Goal: Task Accomplishment & Management: Manage account settings

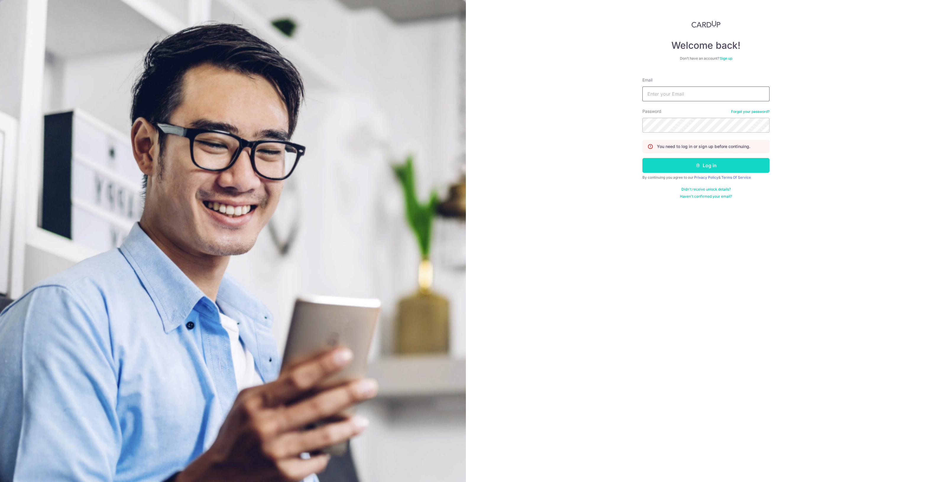
type input "[EMAIL_ADDRESS][DOMAIN_NAME]"
click at [709, 165] on button "Log in" at bounding box center [705, 165] width 127 height 15
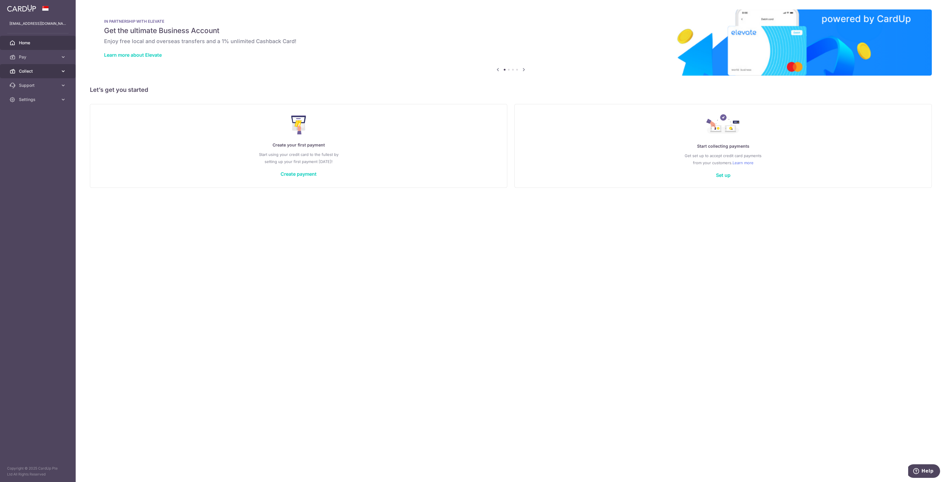
click at [38, 71] on span "Collect" at bounding box center [38, 71] width 39 height 6
click at [32, 87] on span "Dashboard" at bounding box center [38, 85] width 39 height 6
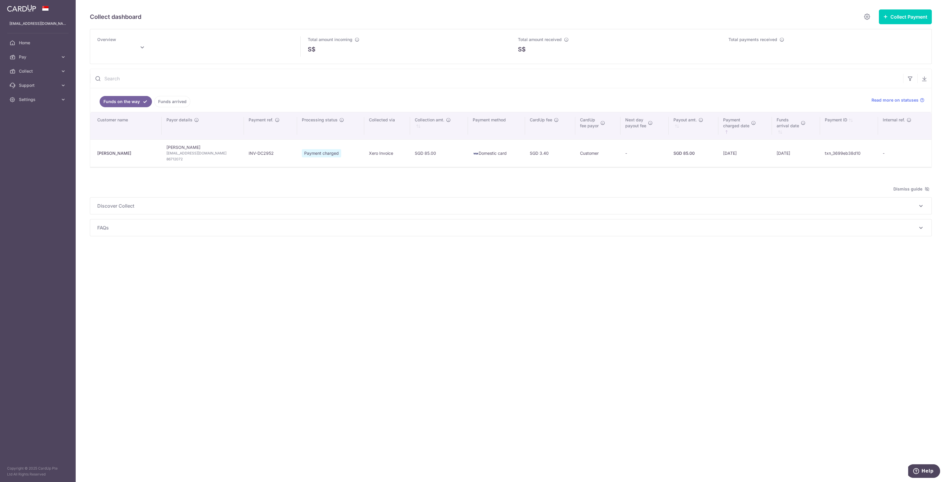
type input "October 2025"
click at [311, 328] on div "Collect dashboard Collect Payment Create request to collect payments Custom Pay…" at bounding box center [511, 241] width 870 height 482
drag, startPoint x: 315, startPoint y: 324, endPoint x: 308, endPoint y: 308, distance: 17.6
click at [315, 323] on div "Collect dashboard Collect Payment Create request to collect payments Custom Pay…" at bounding box center [511, 241] width 870 height 482
drag, startPoint x: 357, startPoint y: 298, endPoint x: 414, endPoint y: 234, distance: 86.5
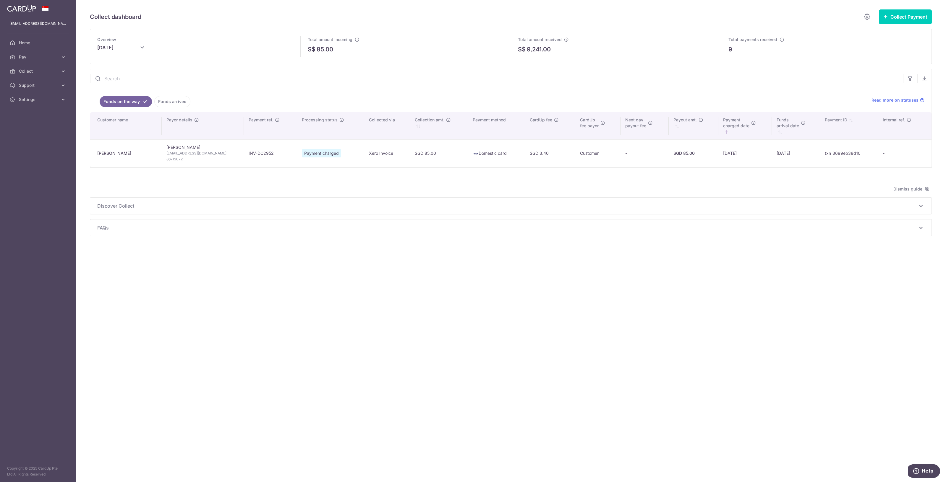
click at [359, 298] on div "Collect dashboard Collect Payment Create request to collect payments Custom Pay…" at bounding box center [511, 241] width 870 height 482
